Goal: Information Seeking & Learning: Learn about a topic

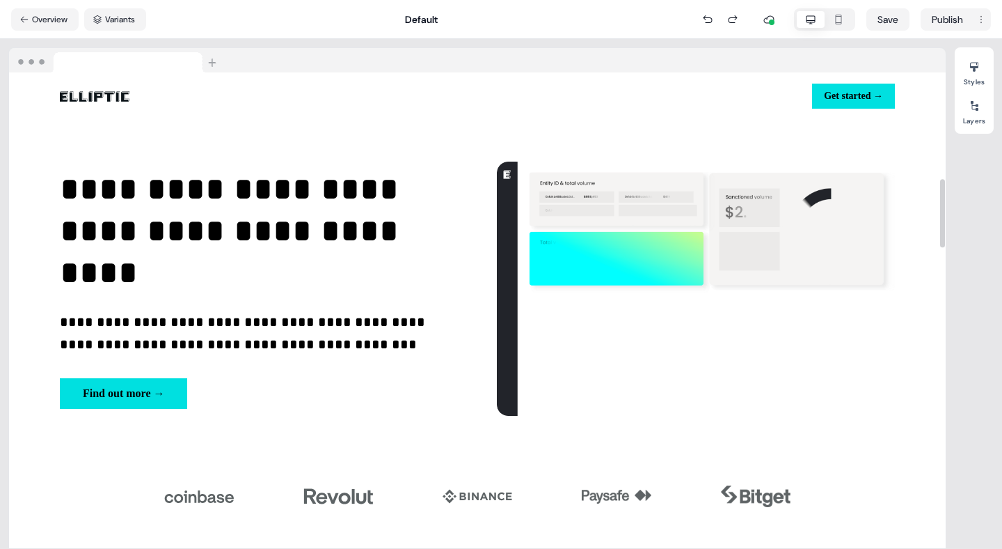
scroll to position [737, 0]
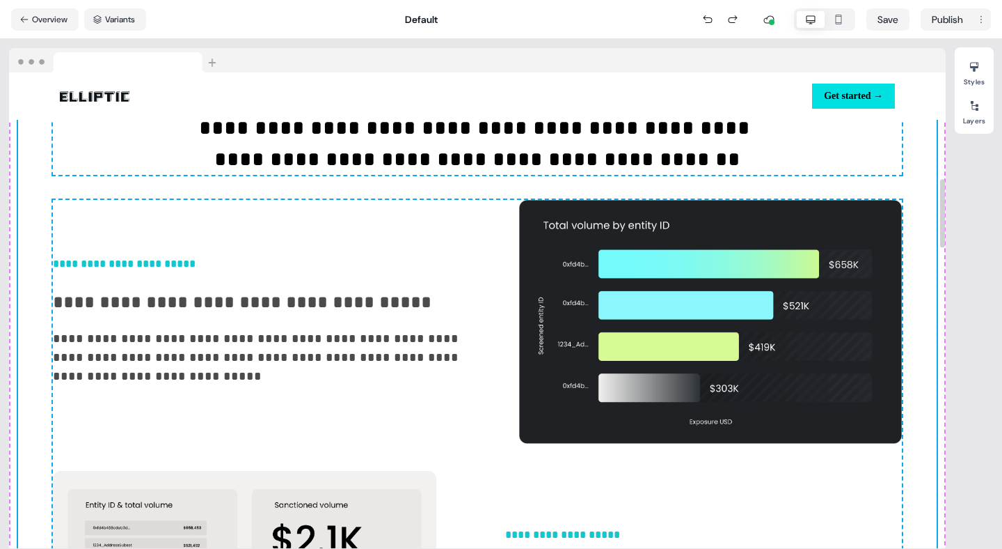
click at [966, 263] on div "Styles Layers" at bounding box center [974, 293] width 39 height 493
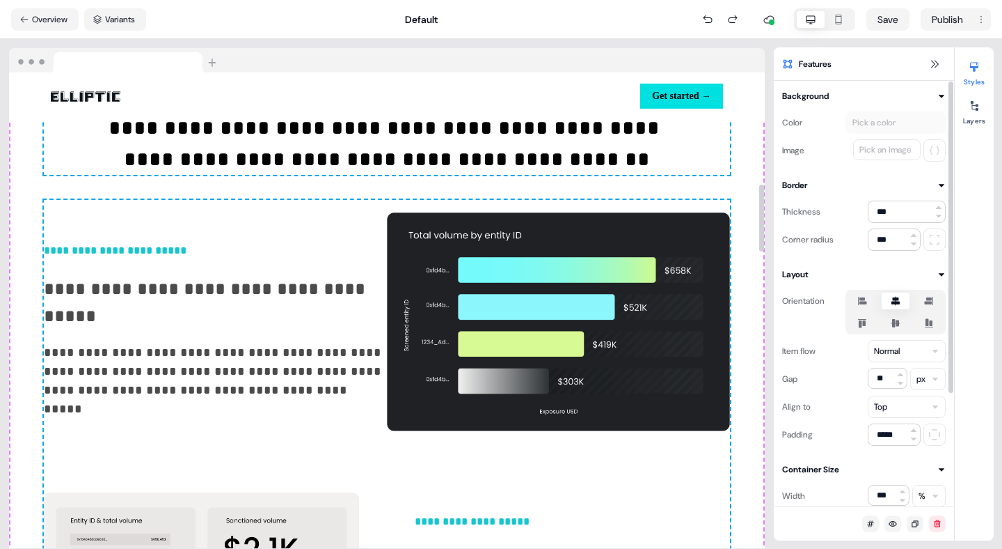
scroll to position [787, 0]
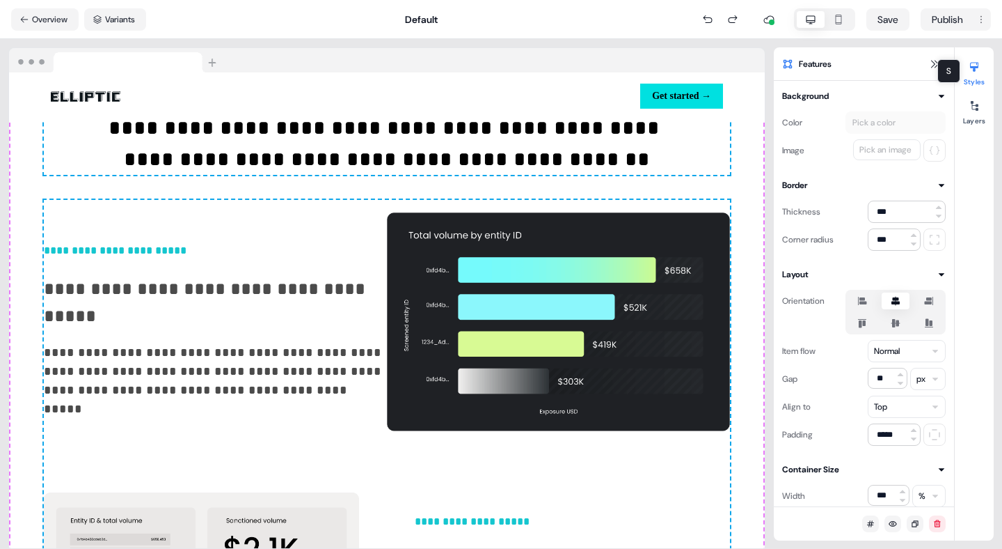
click at [939, 61] on div "S S" at bounding box center [949, 71] width 23 height 24
click at [934, 64] on icon at bounding box center [934, 63] width 11 height 11
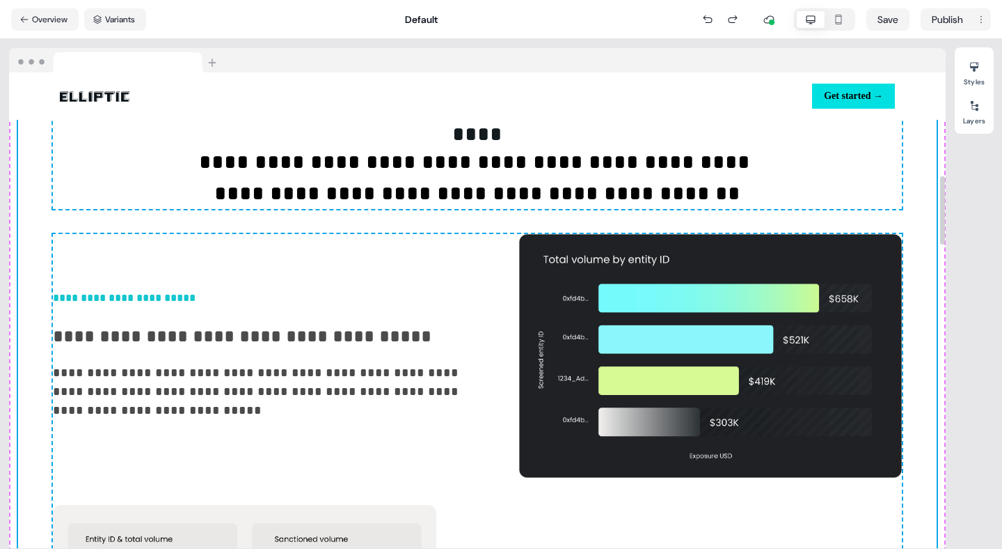
scroll to position [781, 0]
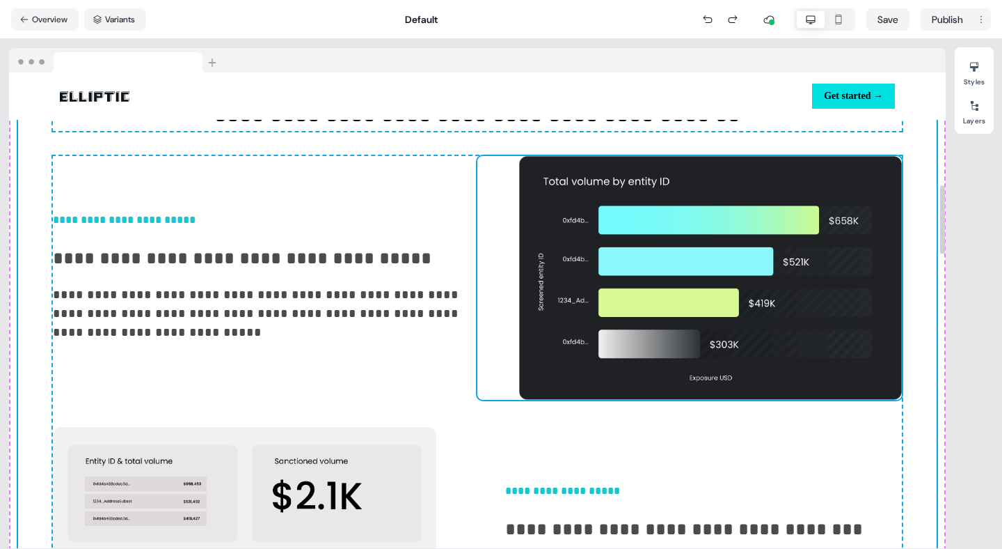
click at [640, 333] on img at bounding box center [690, 278] width 425 height 244
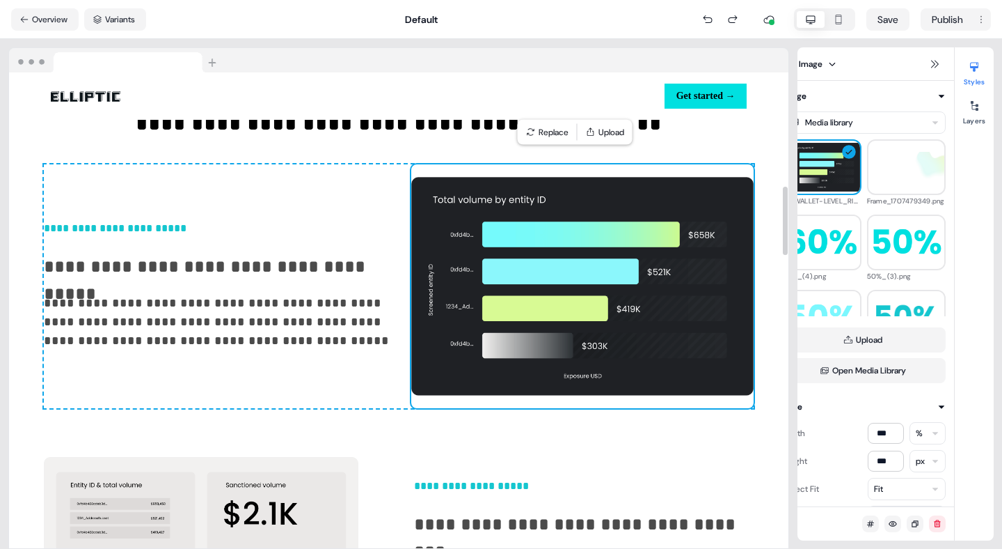
scroll to position [831, 0]
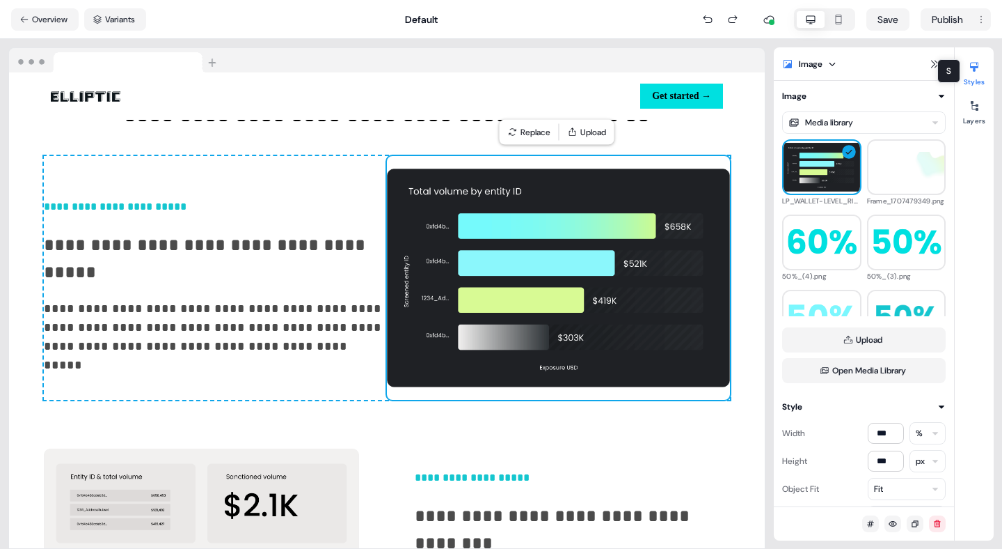
click at [936, 75] on div "Image" at bounding box center [864, 63] width 180 height 33
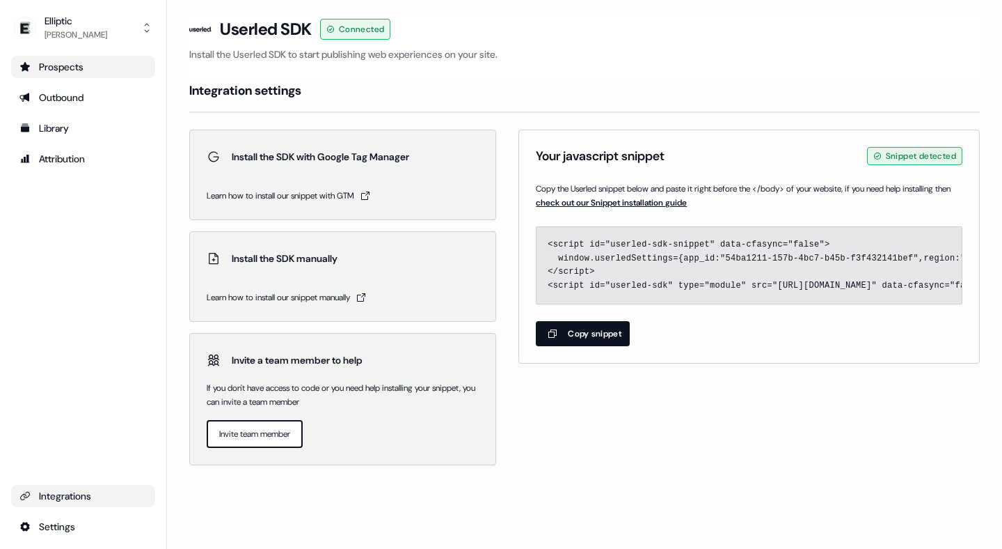
click at [72, 65] on div "Prospects" at bounding box center [82, 67] width 127 height 14
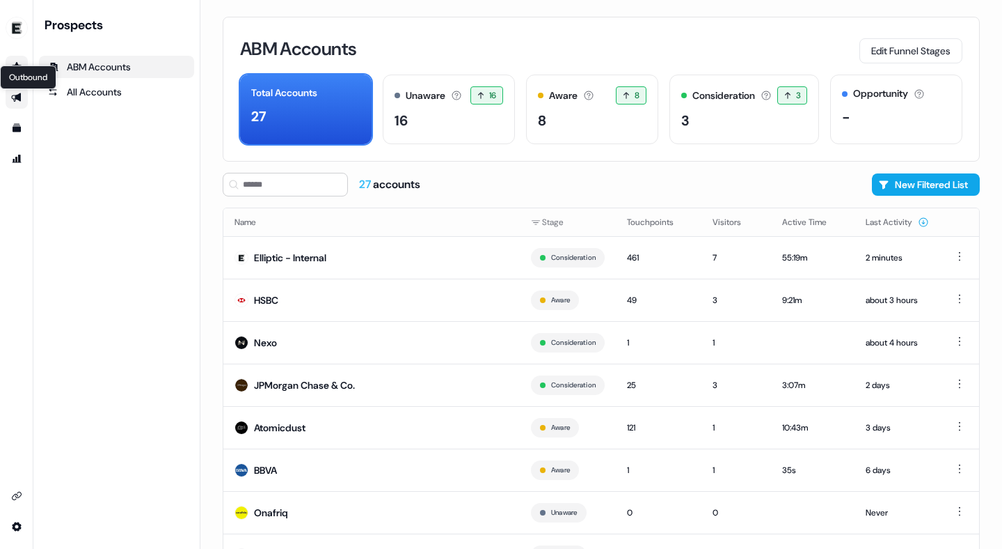
click at [10, 96] on link "Outbound Outbound" at bounding box center [17, 97] width 22 height 22
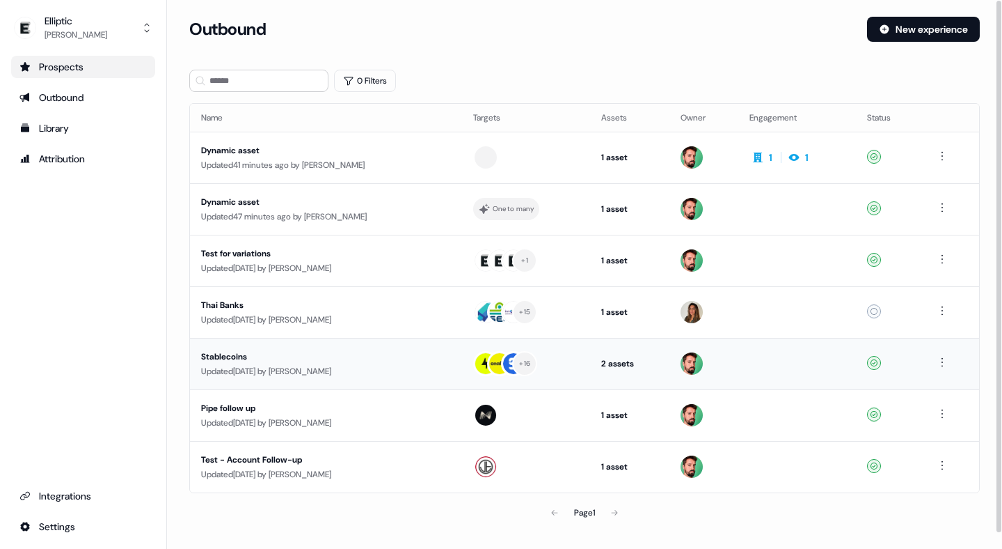
click at [328, 366] on div "Updated [DATE] by [PERSON_NAME]" at bounding box center [326, 371] width 250 height 14
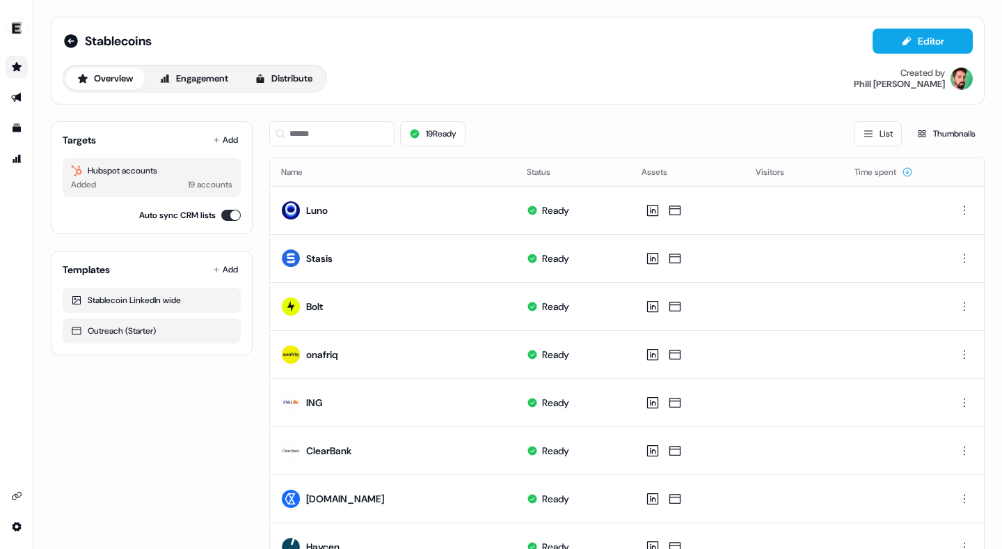
click at [124, 171] on div "Hubspot accounts" at bounding box center [151, 171] width 161 height 14
click at [14, 62] on icon "Go to prospects" at bounding box center [16, 66] width 11 height 11
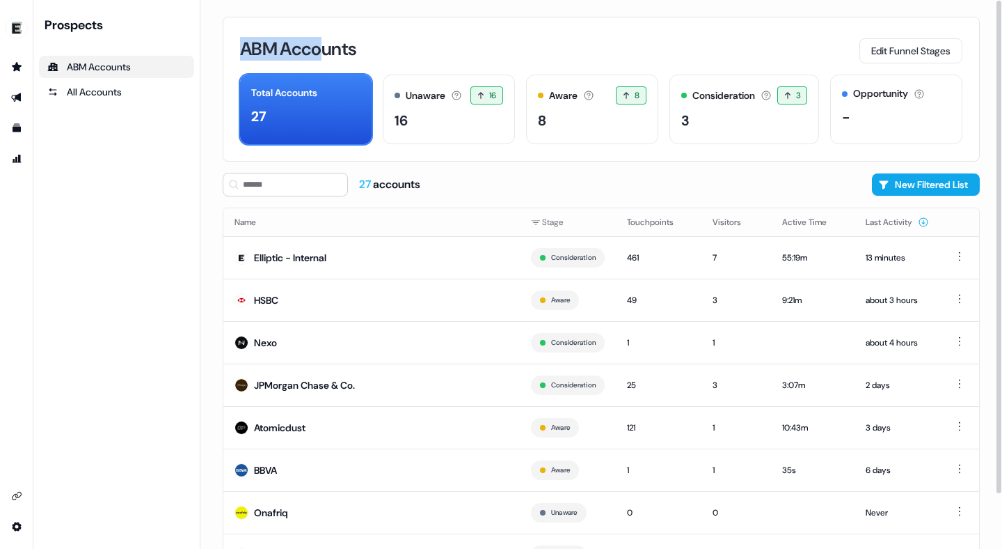
drag, startPoint x: 324, startPoint y: 40, endPoint x: 231, endPoint y: 40, distance: 93.3
click at [231, 40] on div "ABM Accounts Edit Funnel Stages Total Accounts 27 Unaware The default stage all…" at bounding box center [601, 89] width 757 height 145
click at [727, 135] on div "Consideration Accounts with 25+ minutes of usage and 2+ visitors in the last 60…" at bounding box center [745, 109] width 150 height 70
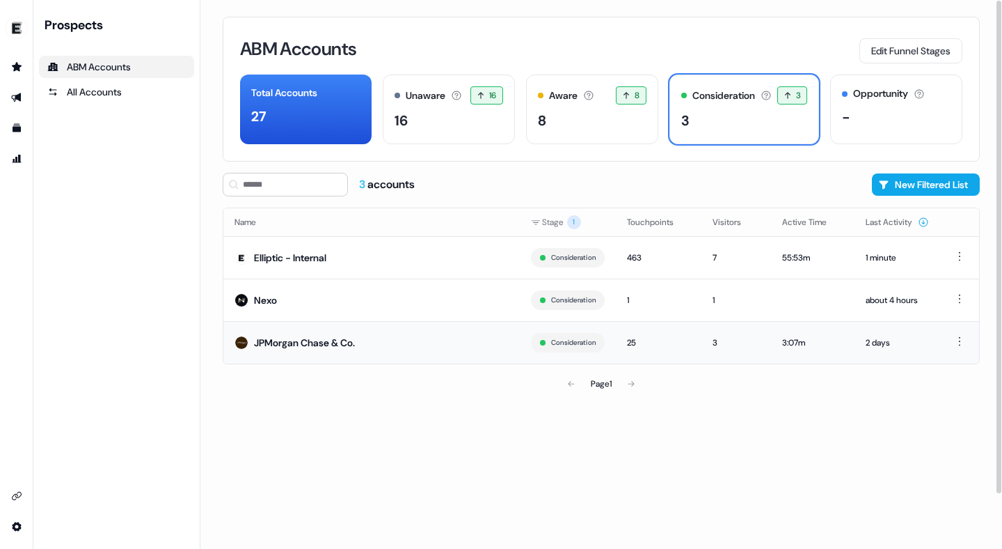
click at [364, 340] on td "JPMorgan Chase & Co." at bounding box center [371, 342] width 297 height 42
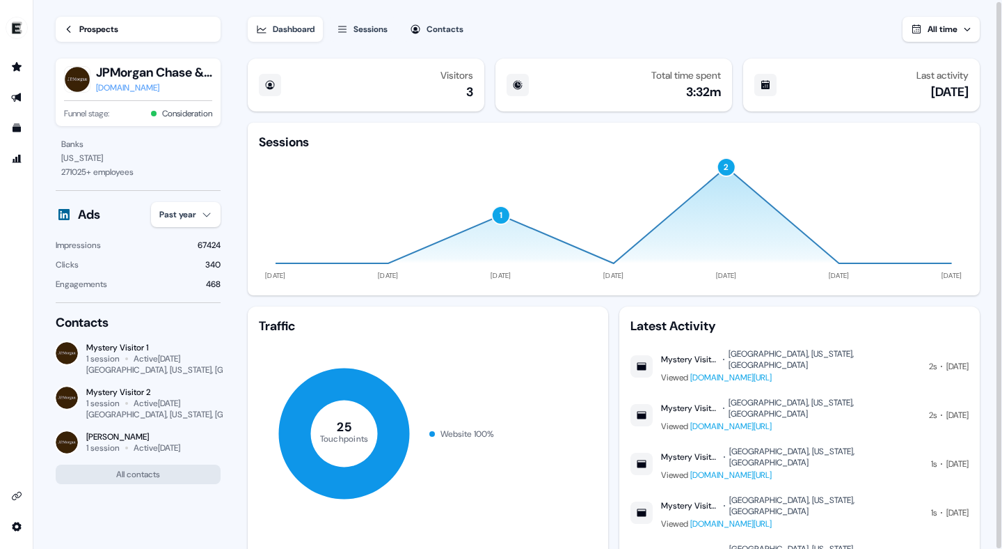
scroll to position [1, 0]
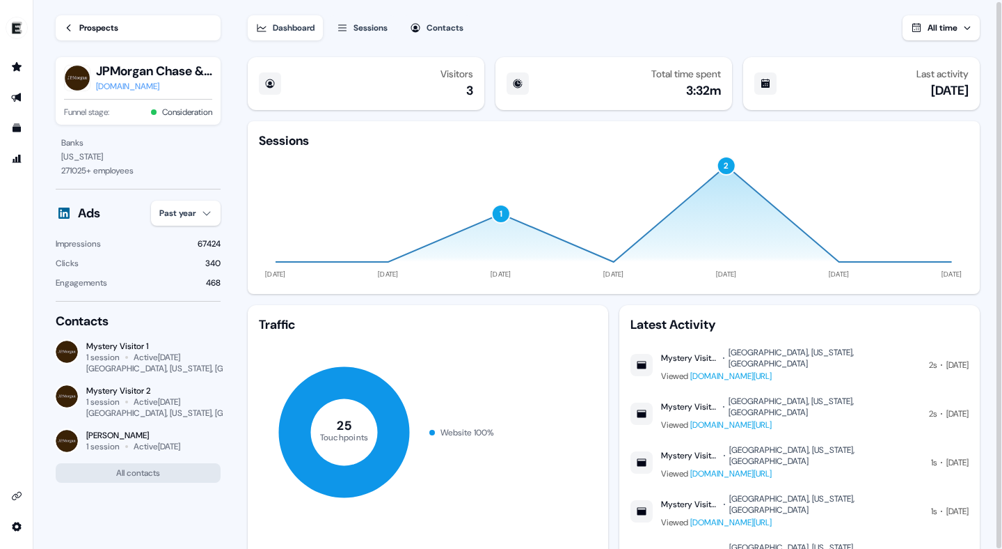
click at [370, 27] on div "Sessions" at bounding box center [371, 28] width 34 height 14
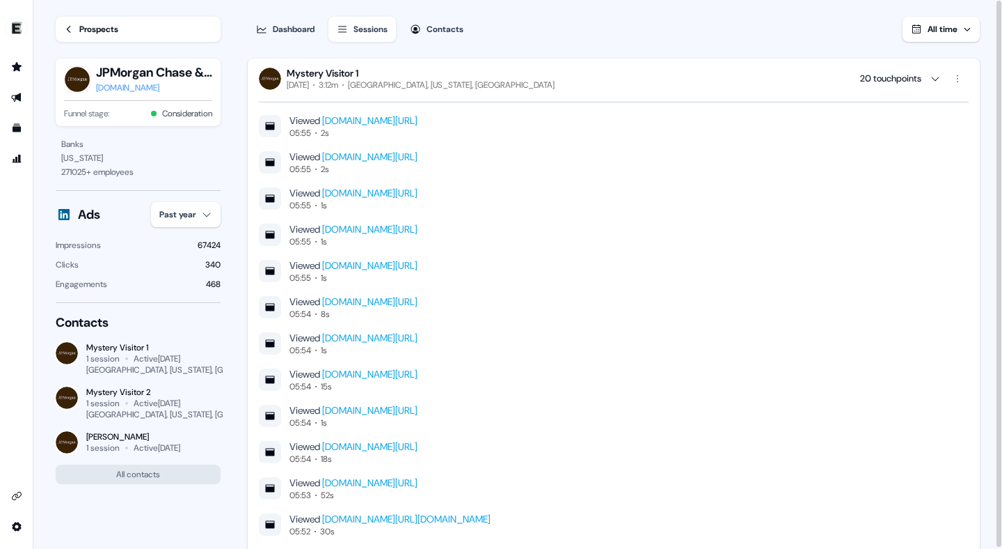
click at [59, 32] on link "Prospects" at bounding box center [138, 29] width 165 height 25
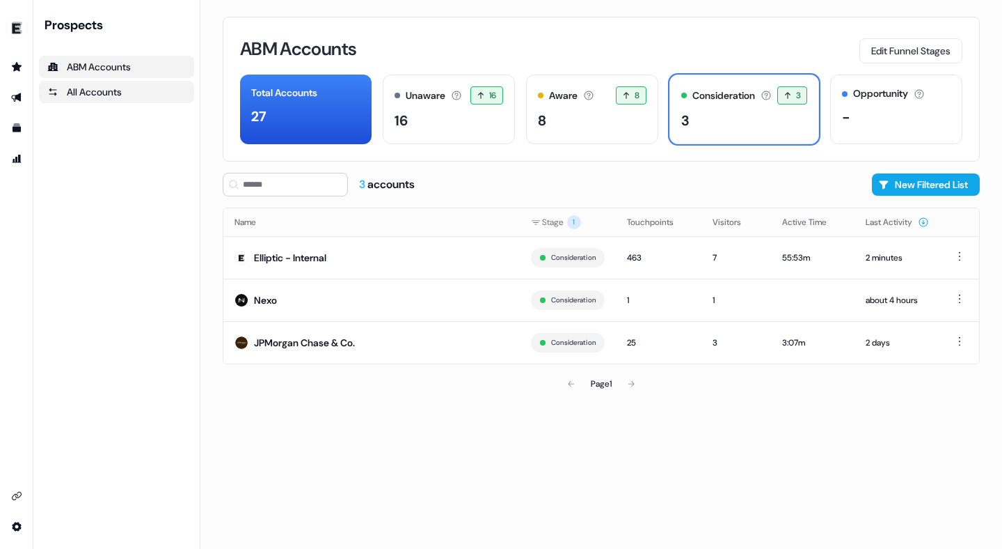
click at [105, 92] on div "All Accounts" at bounding box center [116, 92] width 139 height 14
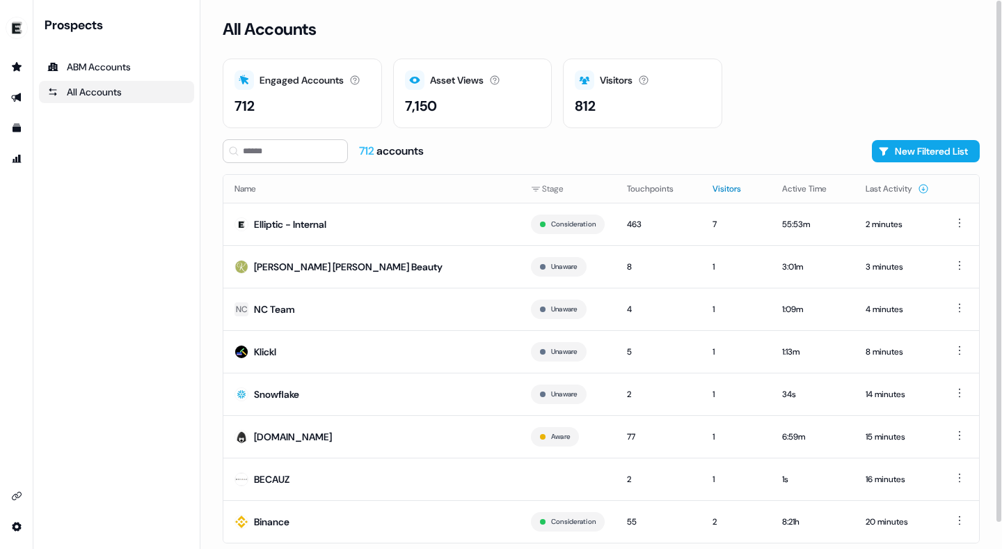
click at [738, 189] on button "Visitors" at bounding box center [735, 188] width 45 height 25
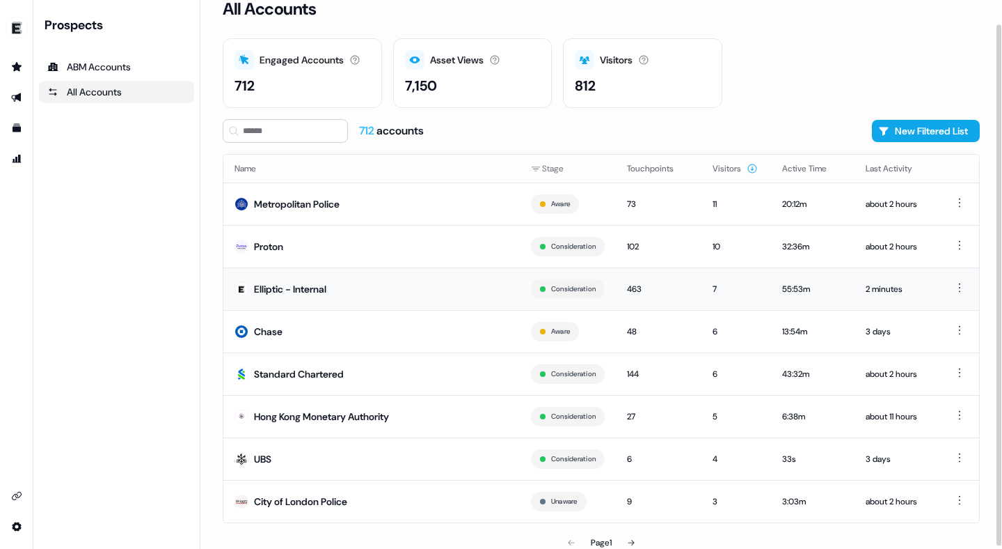
scroll to position [27, 0]
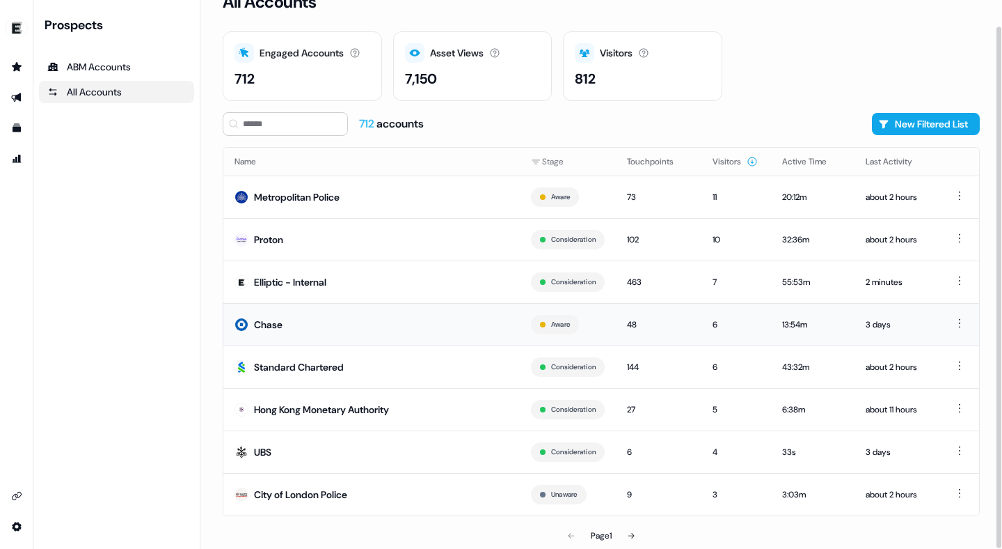
click at [451, 313] on td "Chase" at bounding box center [371, 324] width 297 height 42
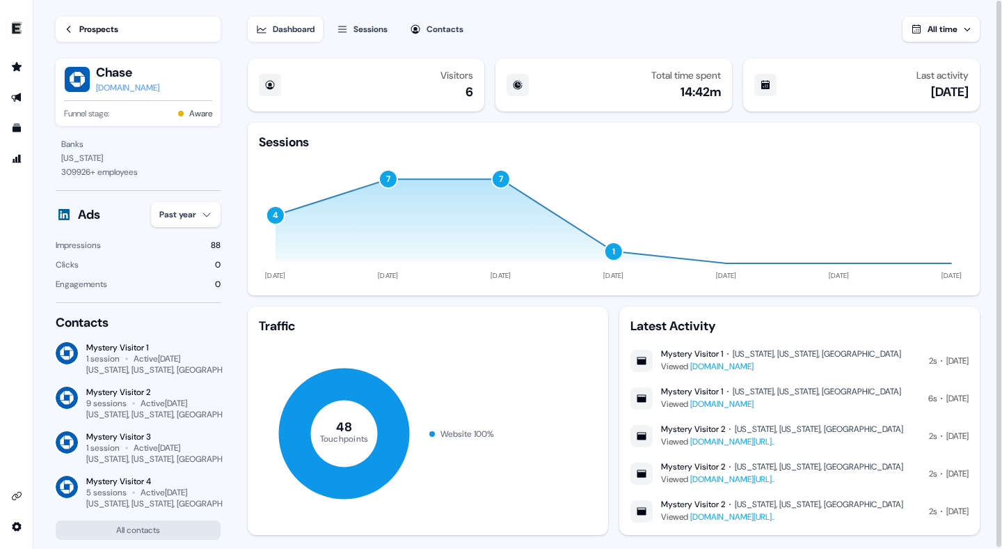
click at [384, 31] on div "Sessions" at bounding box center [371, 29] width 34 height 14
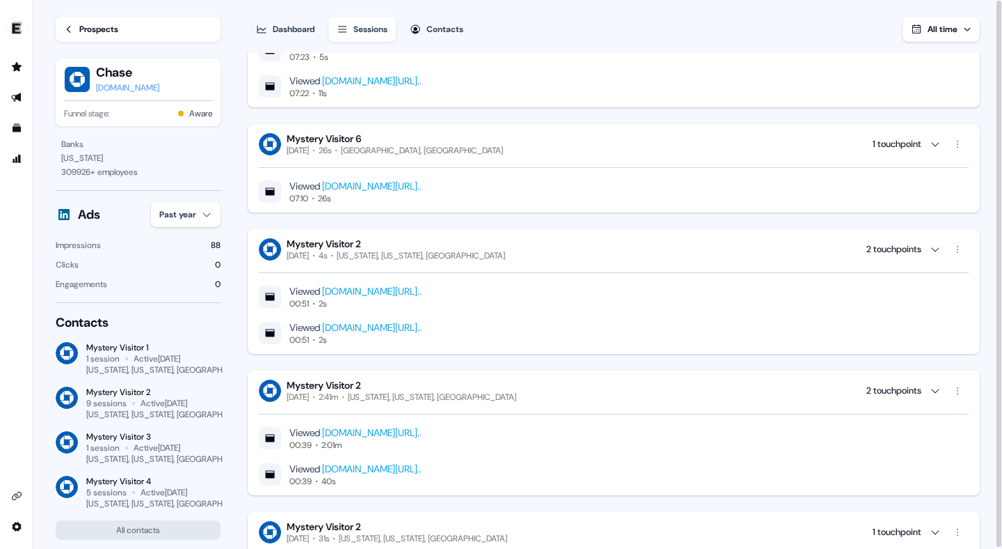
scroll to position [2215, 0]
